Goal: Task Accomplishment & Management: Complete application form

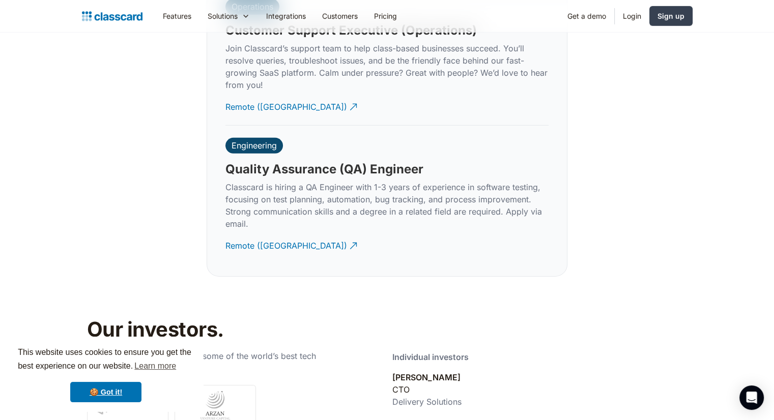
scroll to position [3171, 0]
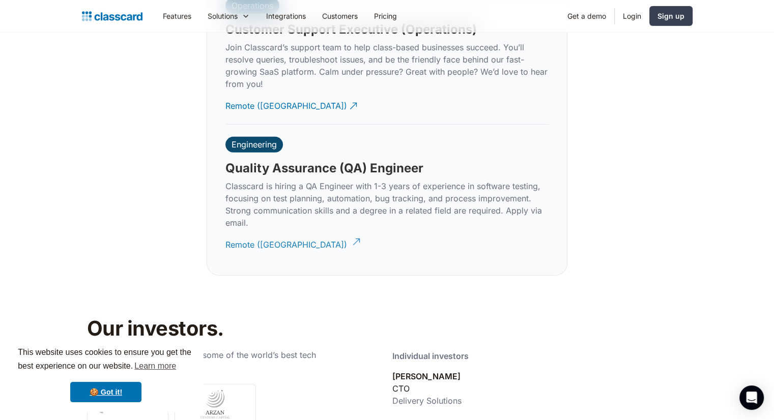
click at [256, 231] on div "Remote ([GEOGRAPHIC_DATA])" at bounding box center [286, 241] width 122 height 20
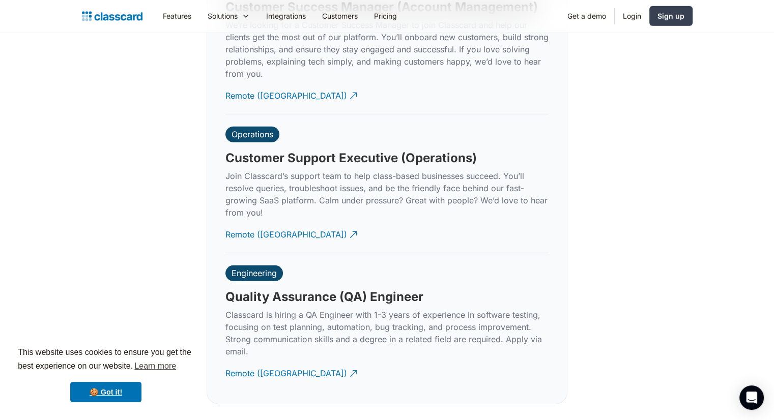
scroll to position [3120, 0]
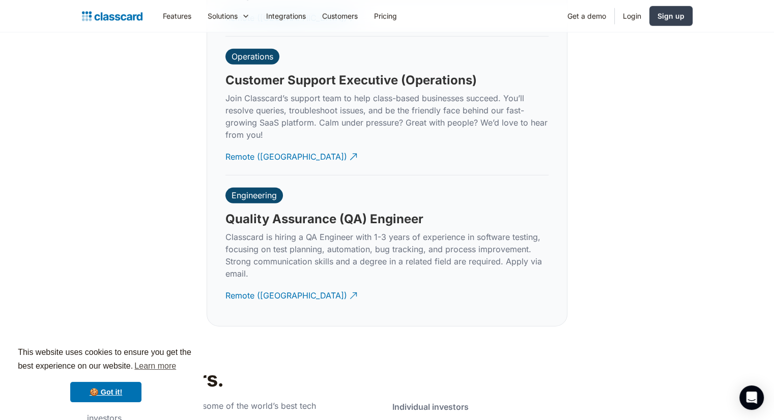
click at [363, 278] on div "Engineering Quality Assurance (QA) Engineer Classcard is hiring a QA Engineer w…" at bounding box center [386, 245] width 323 height 138
click at [350, 282] on div "Engineering Quality Assurance (QA) Engineer Classcard is hiring a QA Engineer w…" at bounding box center [386, 245] width 323 height 138
click at [305, 176] on div "Engineering Quality Assurance (QA) Engineer Classcard is hiring a QA Engineer w…" at bounding box center [386, 245] width 323 height 138
click at [662, 19] on div "Sign up" at bounding box center [670, 16] width 27 height 11
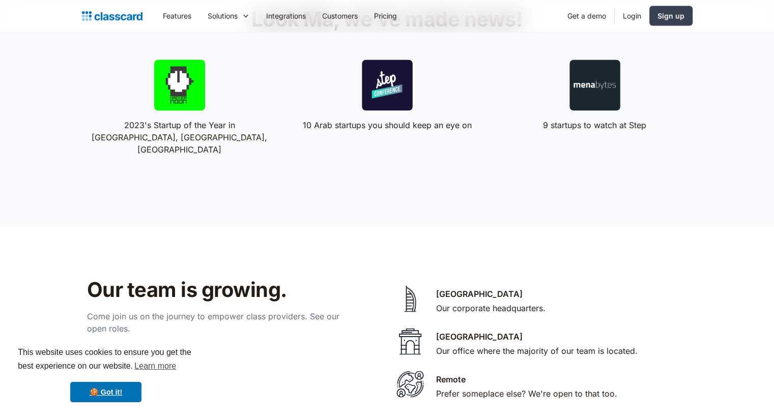
scroll to position [1941, 0]
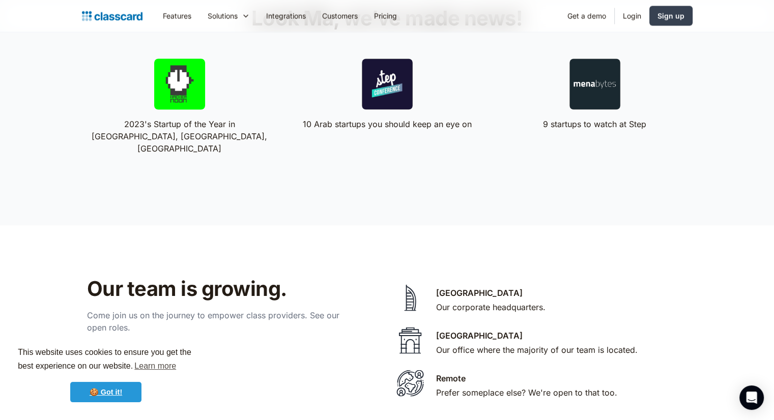
click at [78, 392] on link "🍪 Got it!" at bounding box center [105, 392] width 71 height 20
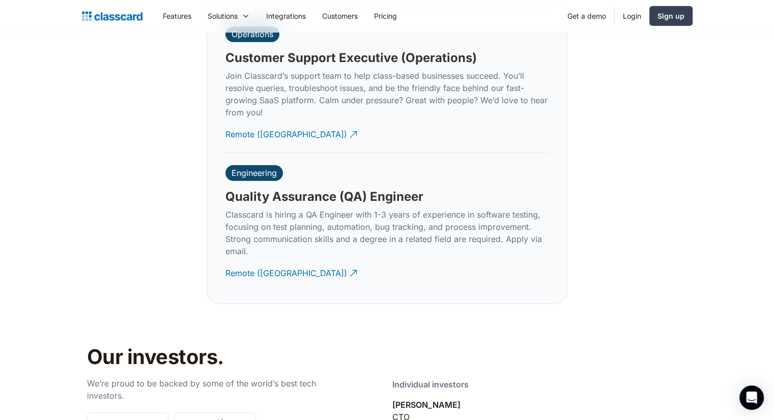
scroll to position [3264, 0]
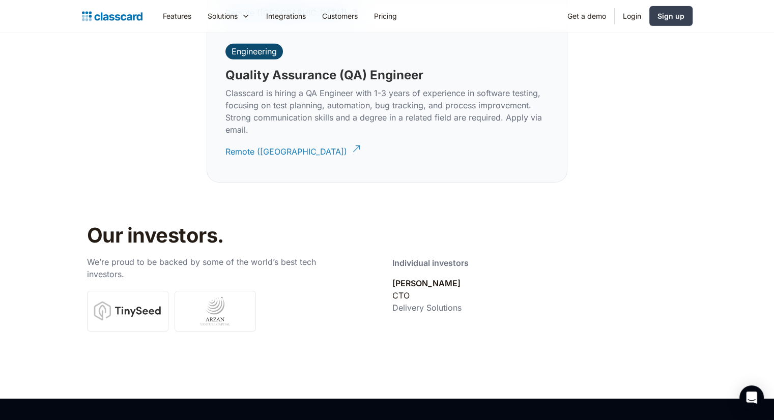
click at [261, 138] on div "Remote ([GEOGRAPHIC_DATA])" at bounding box center [286, 148] width 122 height 20
